Goal: Consume media (video, audio)

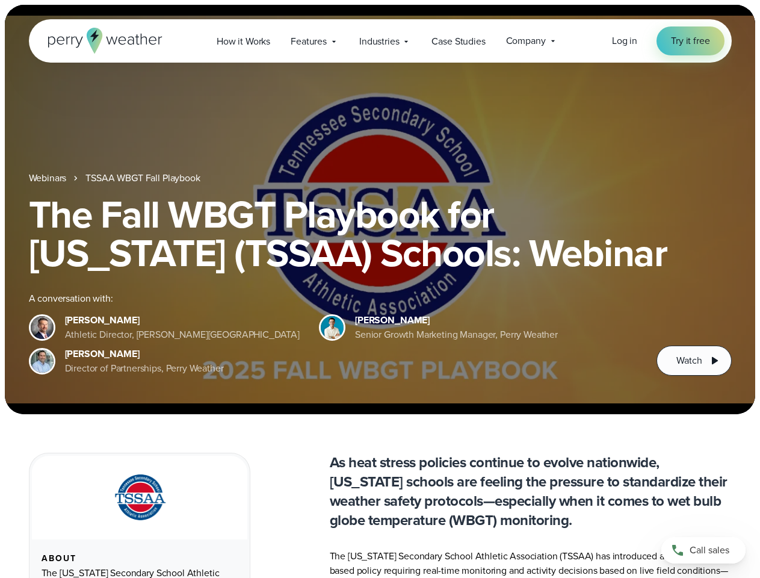
click at [380, 289] on div "The Fall WBGT Playbook for [US_STATE] (TSSAA) Schools: Webinar A conversation w…" at bounding box center [380, 285] width 703 height 181
click at [380, 41] on span "Industries" at bounding box center [379, 41] width 40 height 14
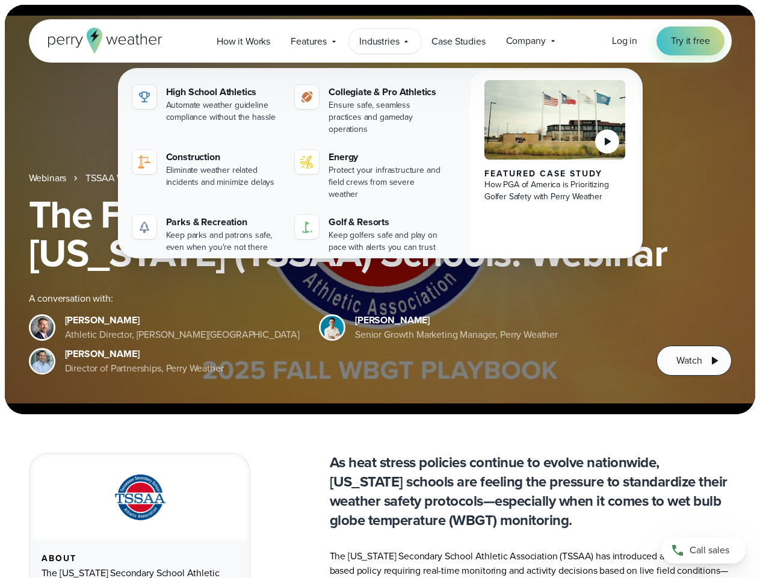
click at [380, 210] on h1 "The Fall WBGT Playbook for [US_STATE] (TSSAA) Schools: Webinar" at bounding box center [380, 233] width 703 height 77
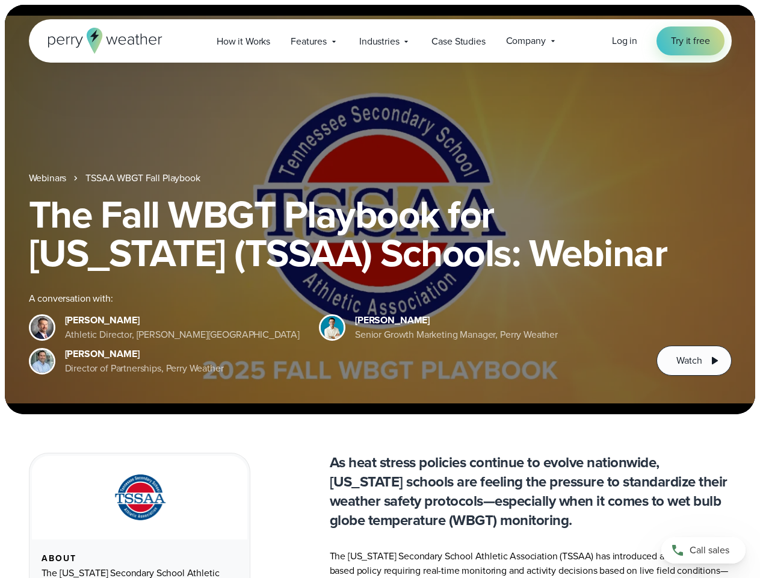
click at [144, 178] on link "TSSAA WBGT Fall Playbook" at bounding box center [142, 178] width 114 height 14
click at [694, 361] on span "Watch" at bounding box center [689, 360] width 25 height 14
